Goal: Task Accomplishment & Management: Complete application form

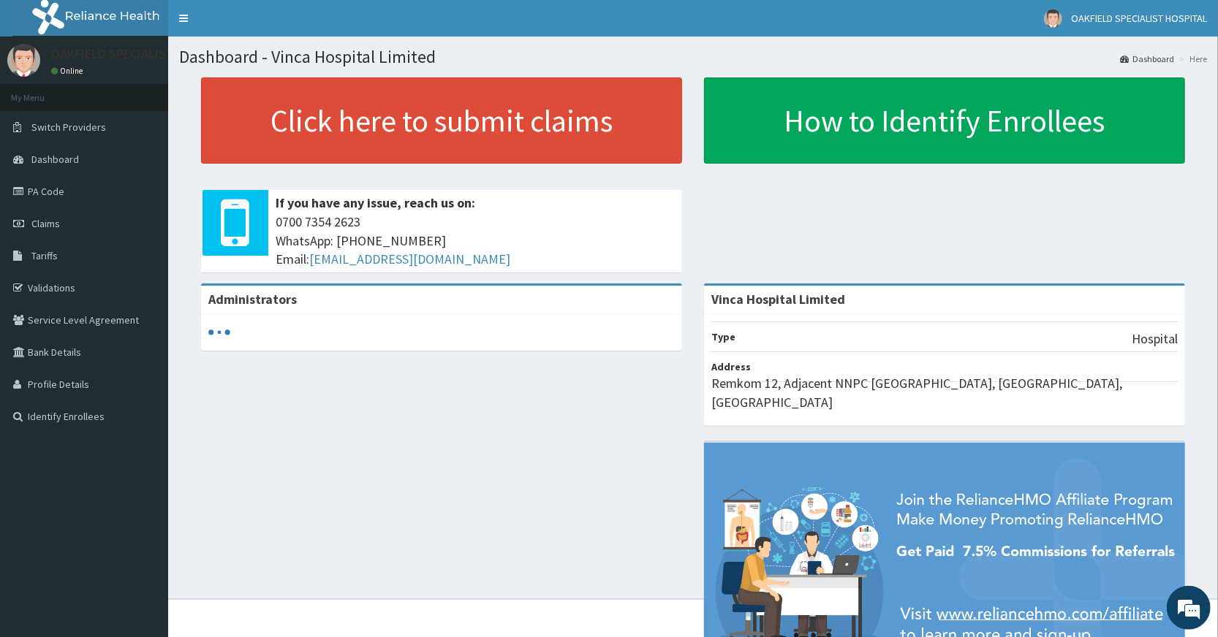
click at [58, 285] on link "Validations" at bounding box center [84, 288] width 168 height 32
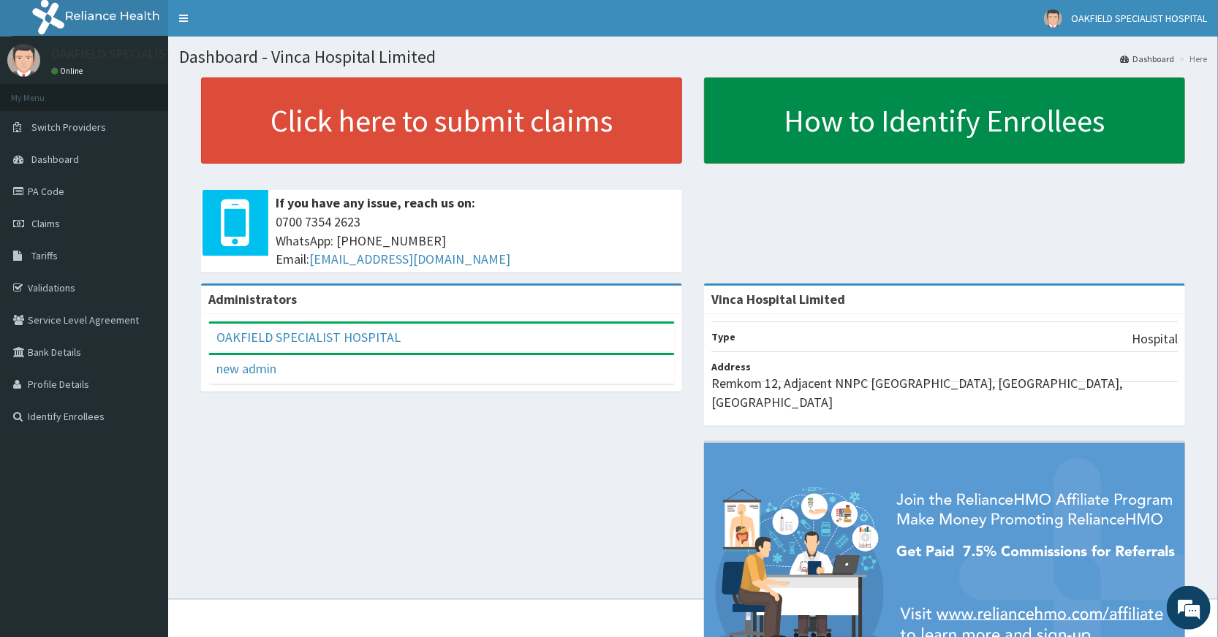
click at [909, 124] on link "How to Identify Enrollees" at bounding box center [944, 120] width 481 height 86
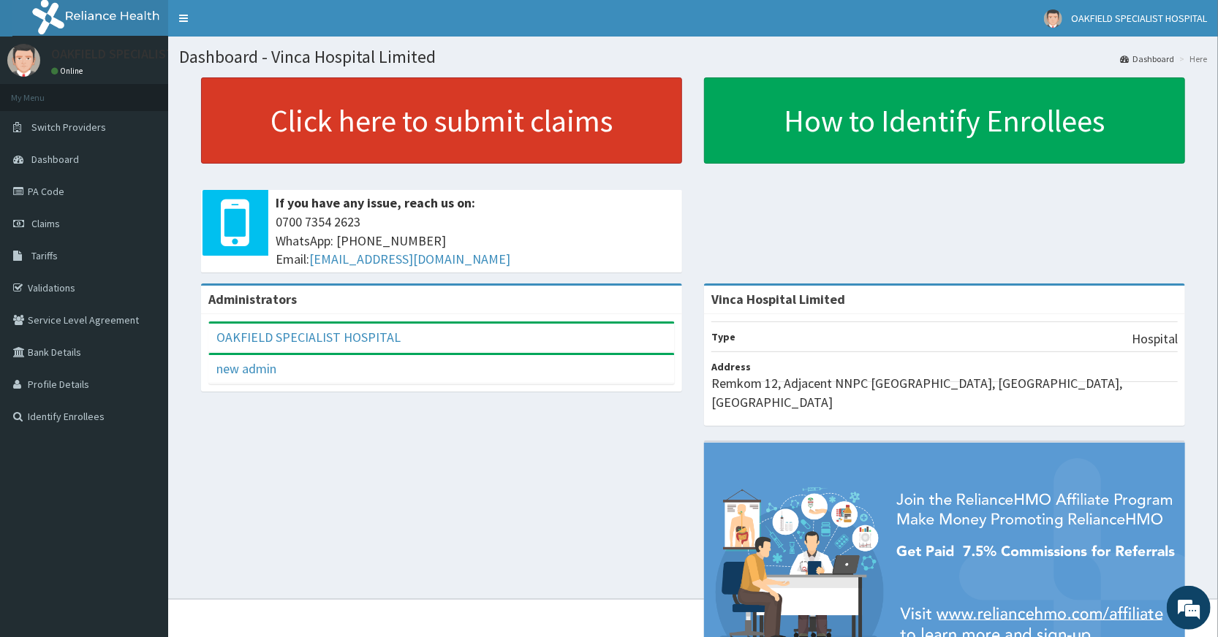
click at [398, 132] on link "Click here to submit claims" at bounding box center [441, 120] width 481 height 86
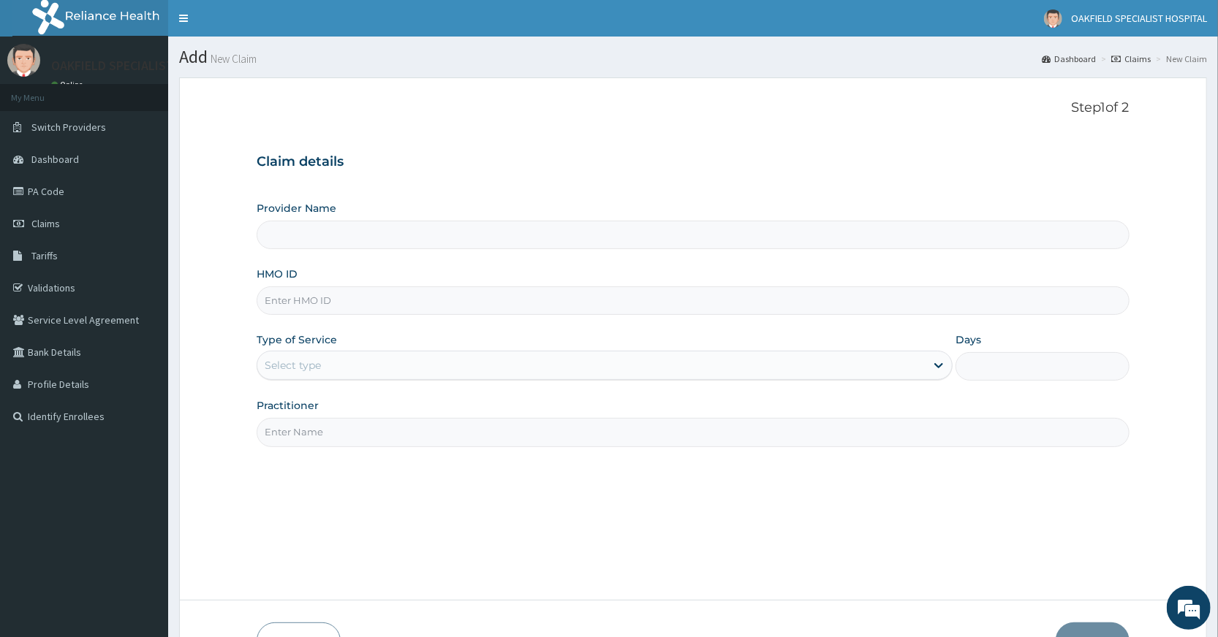
type input "Vinca Hospital Limited"
click at [53, 194] on link "PA Code" at bounding box center [84, 191] width 168 height 32
